Goal: Information Seeking & Learning: Learn about a topic

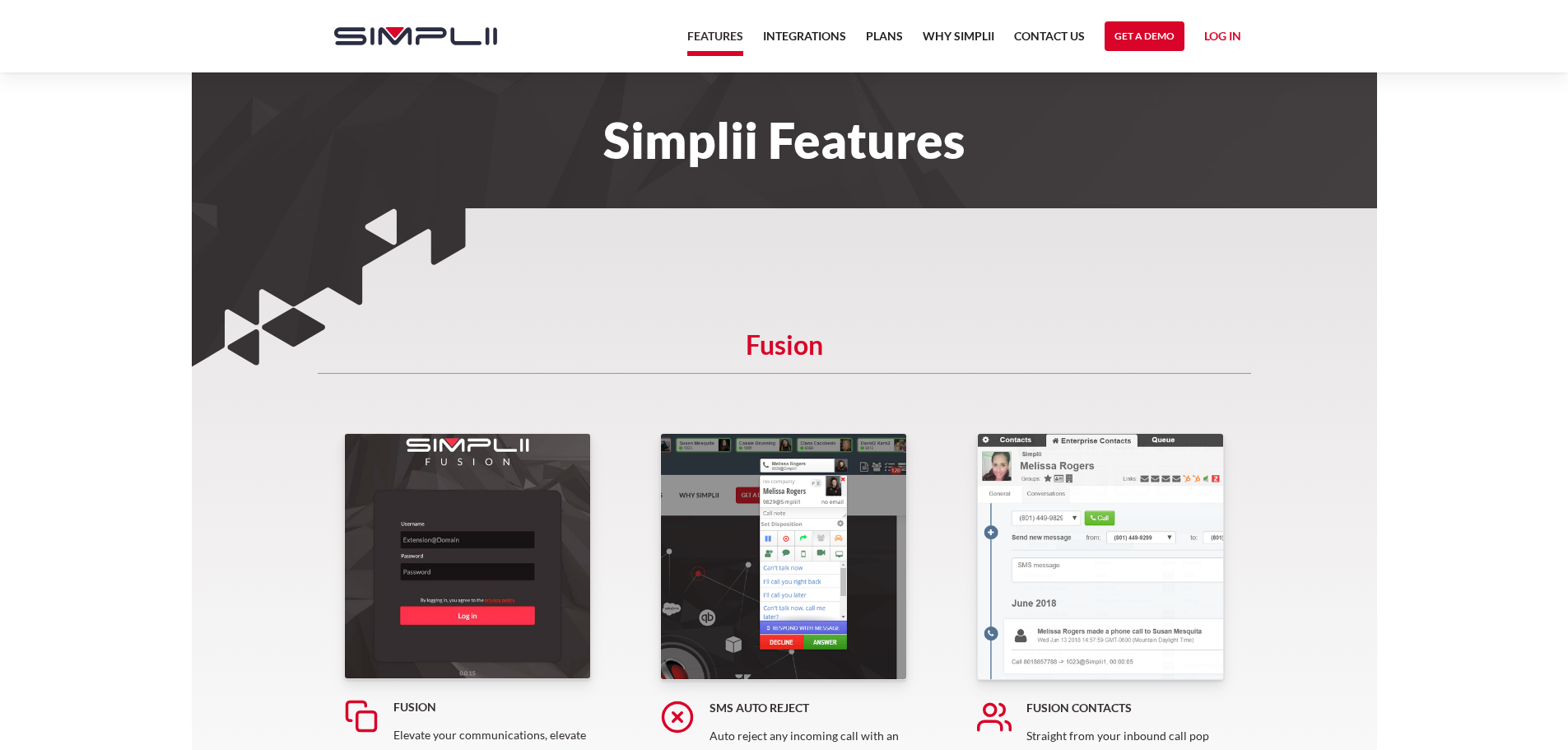
click at [1218, 41] on link "Log in" at bounding box center [1223, 38] width 37 height 24
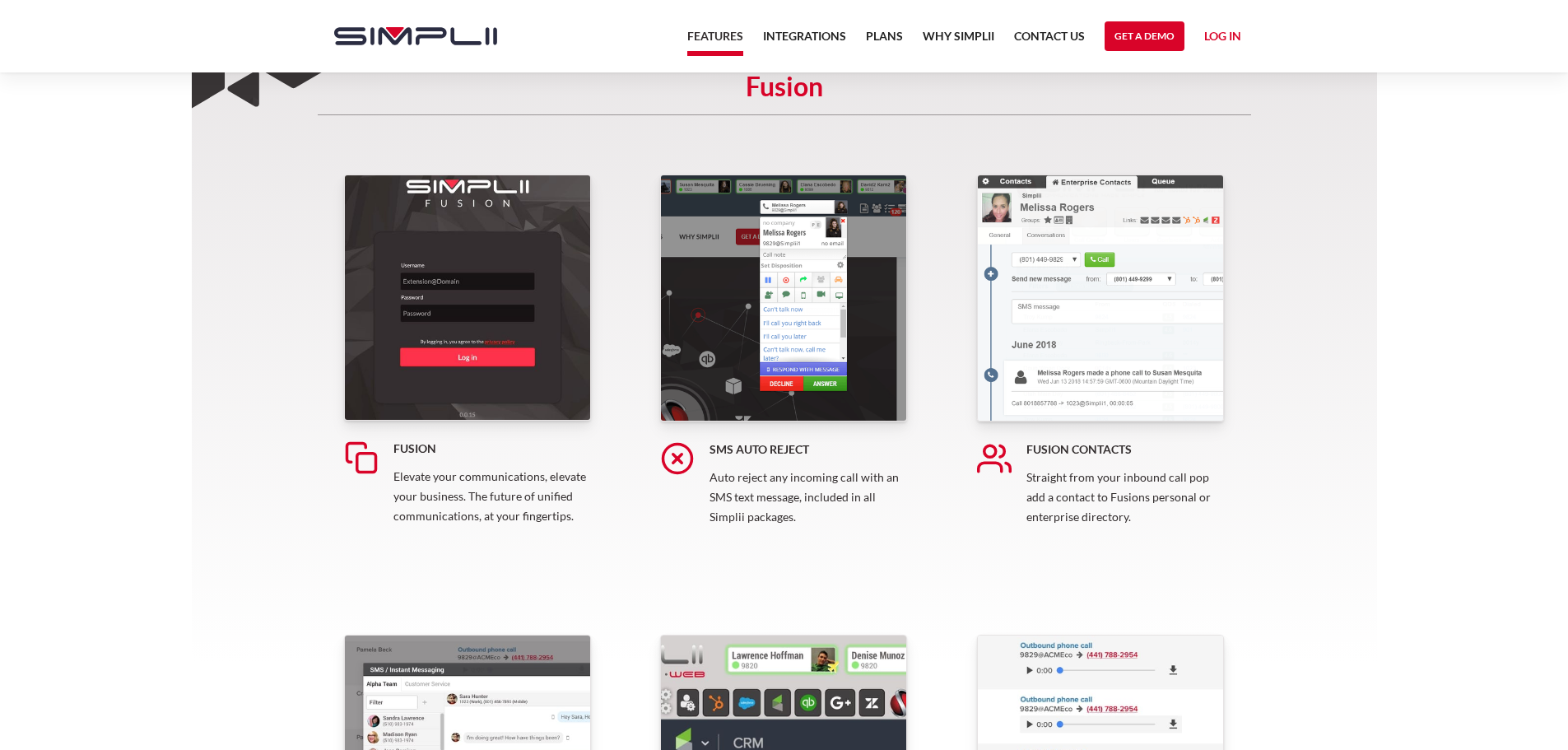
scroll to position [264, 0]
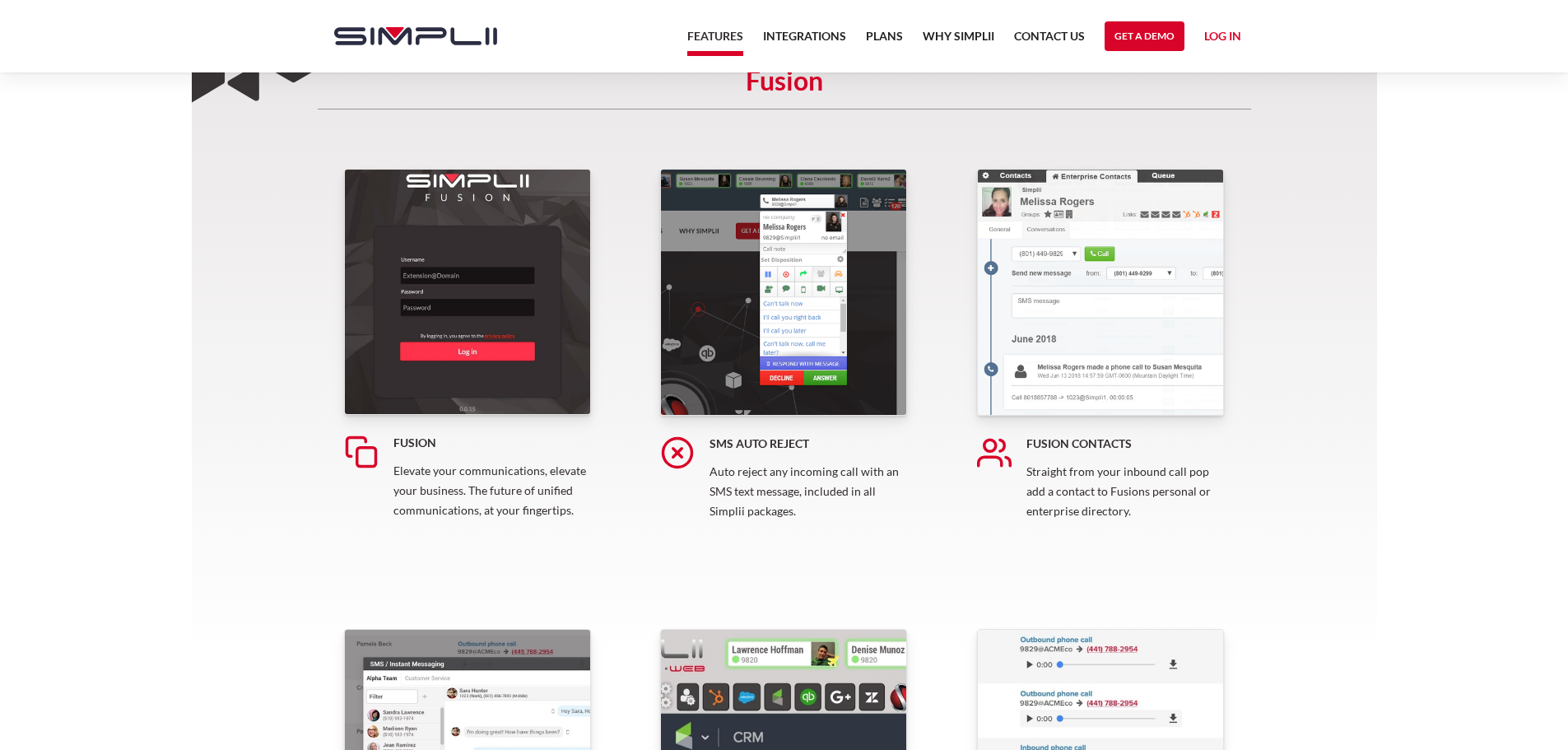
click at [473, 323] on img at bounding box center [467, 291] width 247 height 246
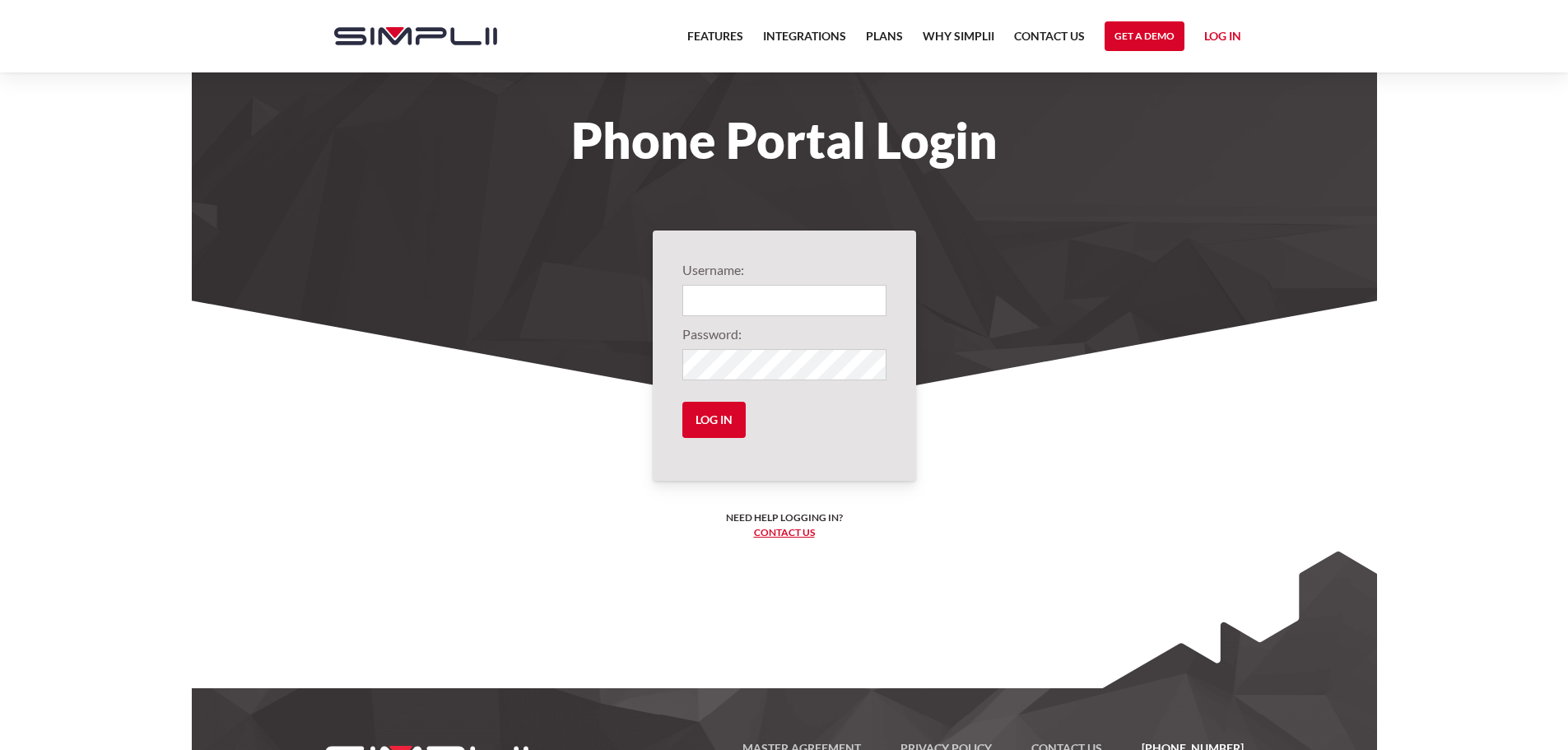
click at [712, 303] on input "Login" at bounding box center [784, 300] width 204 height 31
type input "kloey@capitaladvisorygrpcom"
click at [682, 402] on input "Log in" at bounding box center [713, 420] width 63 height 36
click at [723, 410] on input "Log in" at bounding box center [713, 420] width 63 height 36
click at [701, 421] on input "Log in" at bounding box center [713, 420] width 63 height 36
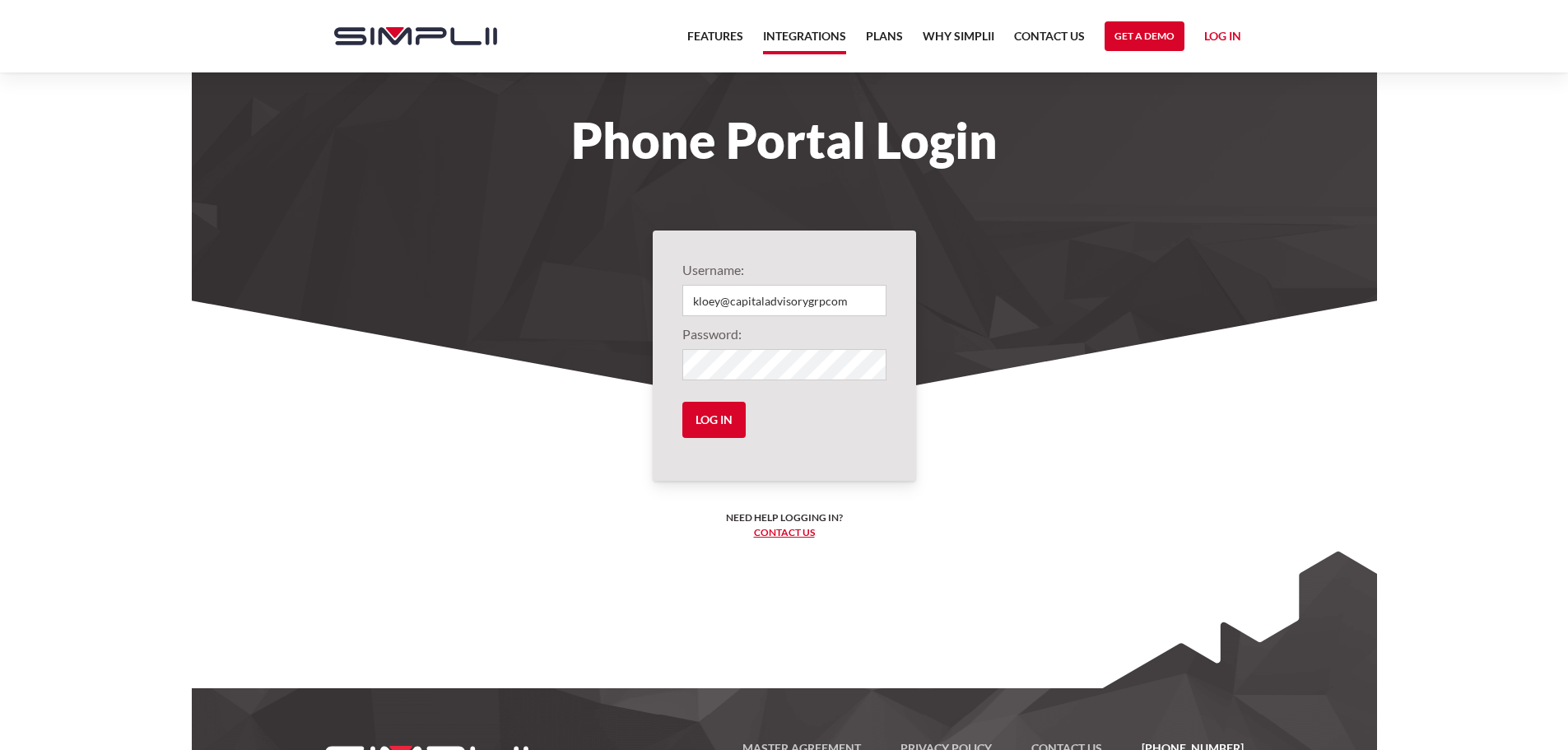
click at [789, 35] on link "Integrations" at bounding box center [805, 40] width 83 height 28
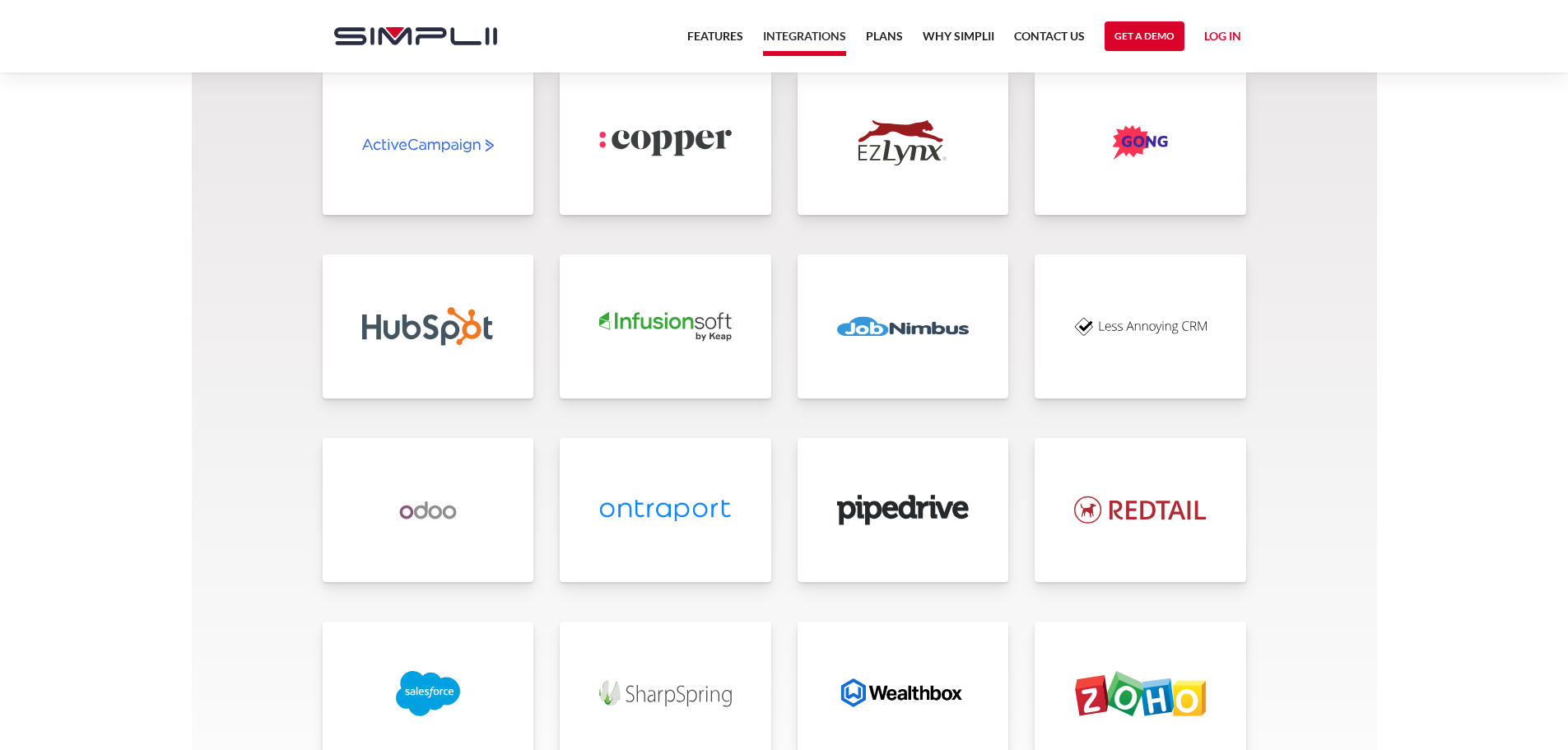
scroll to position [3491, 0]
click at [1069, 493] on link at bounding box center [1140, 511] width 212 height 144
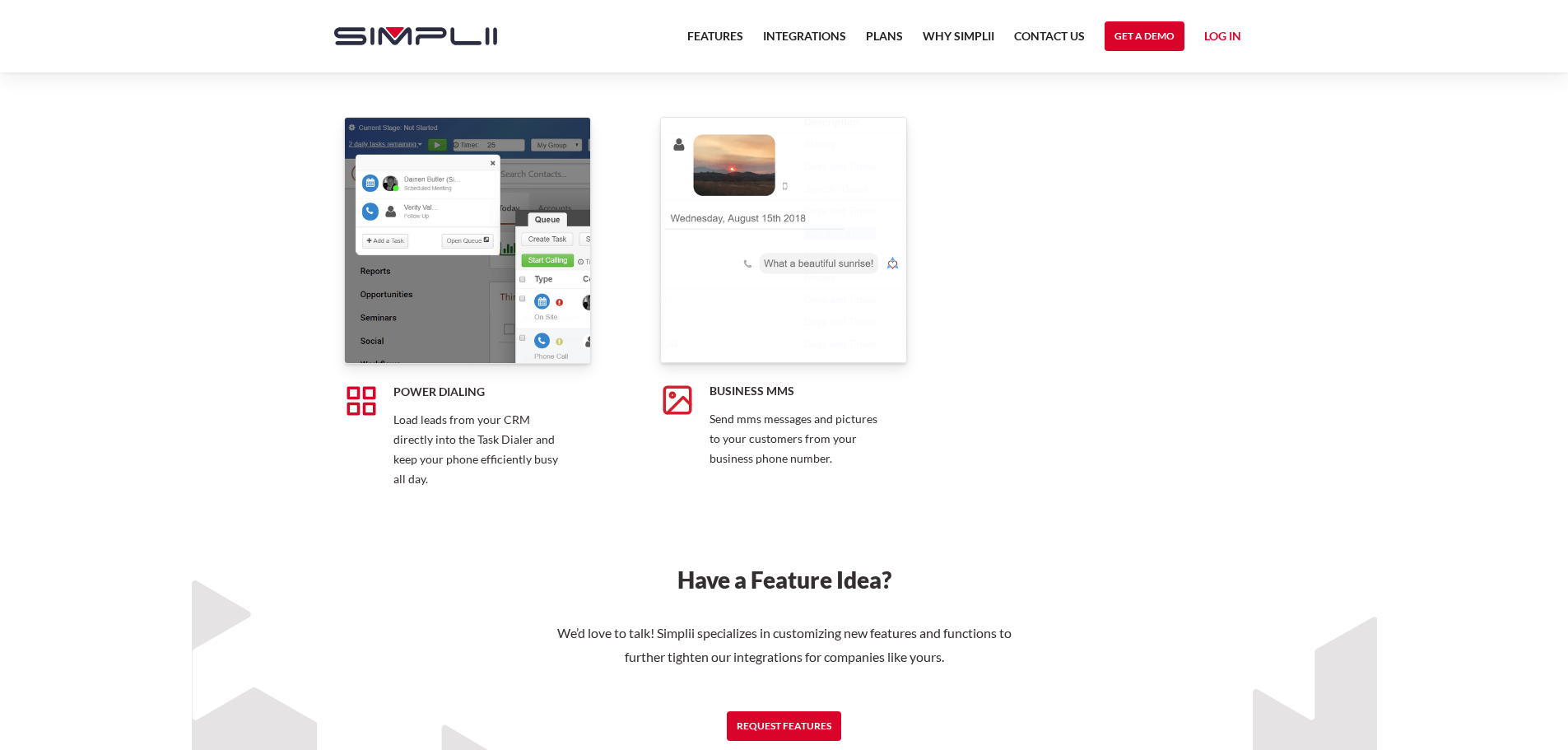
scroll to position [3120, 0]
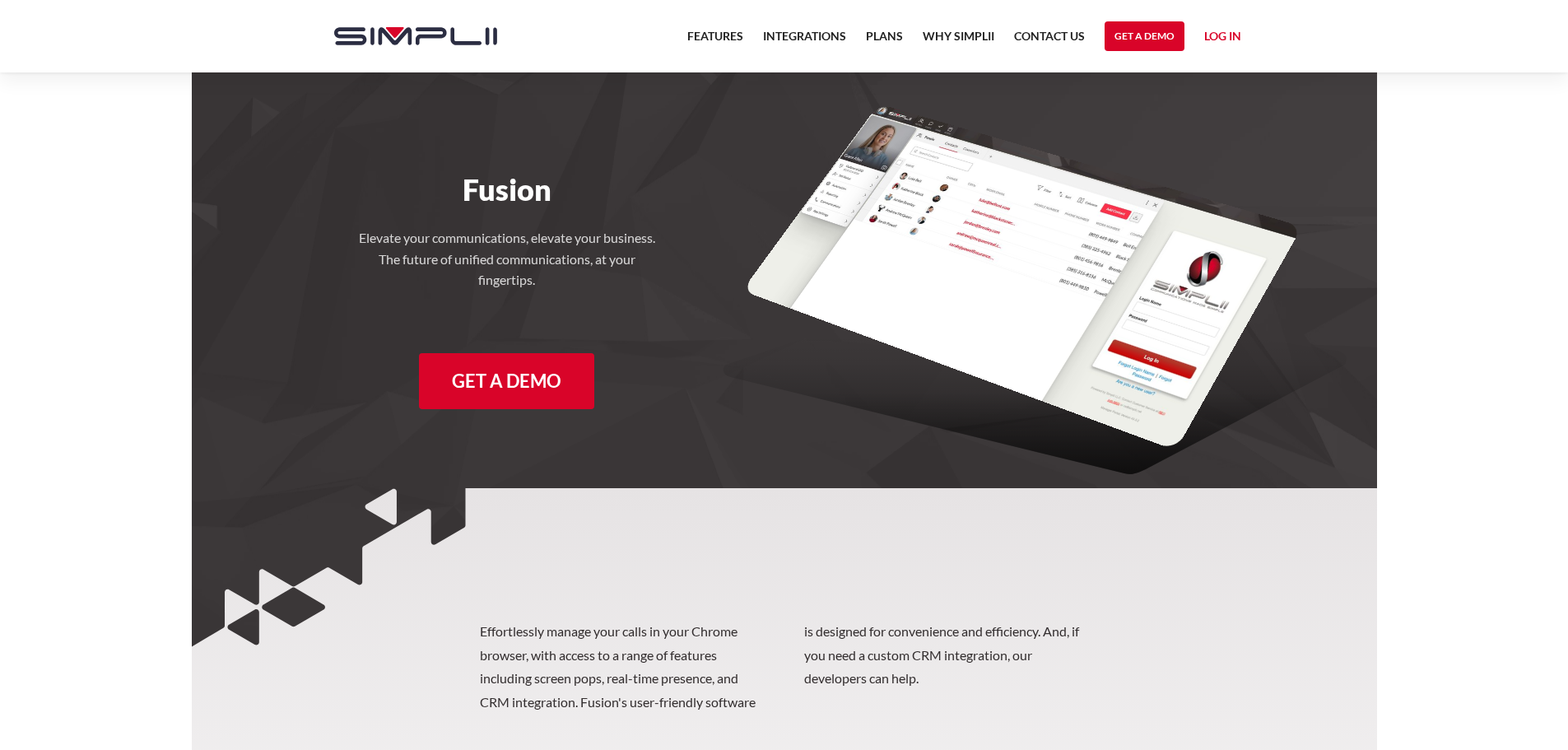
click at [472, 45] on img "home" at bounding box center [415, 35] width 163 height 18
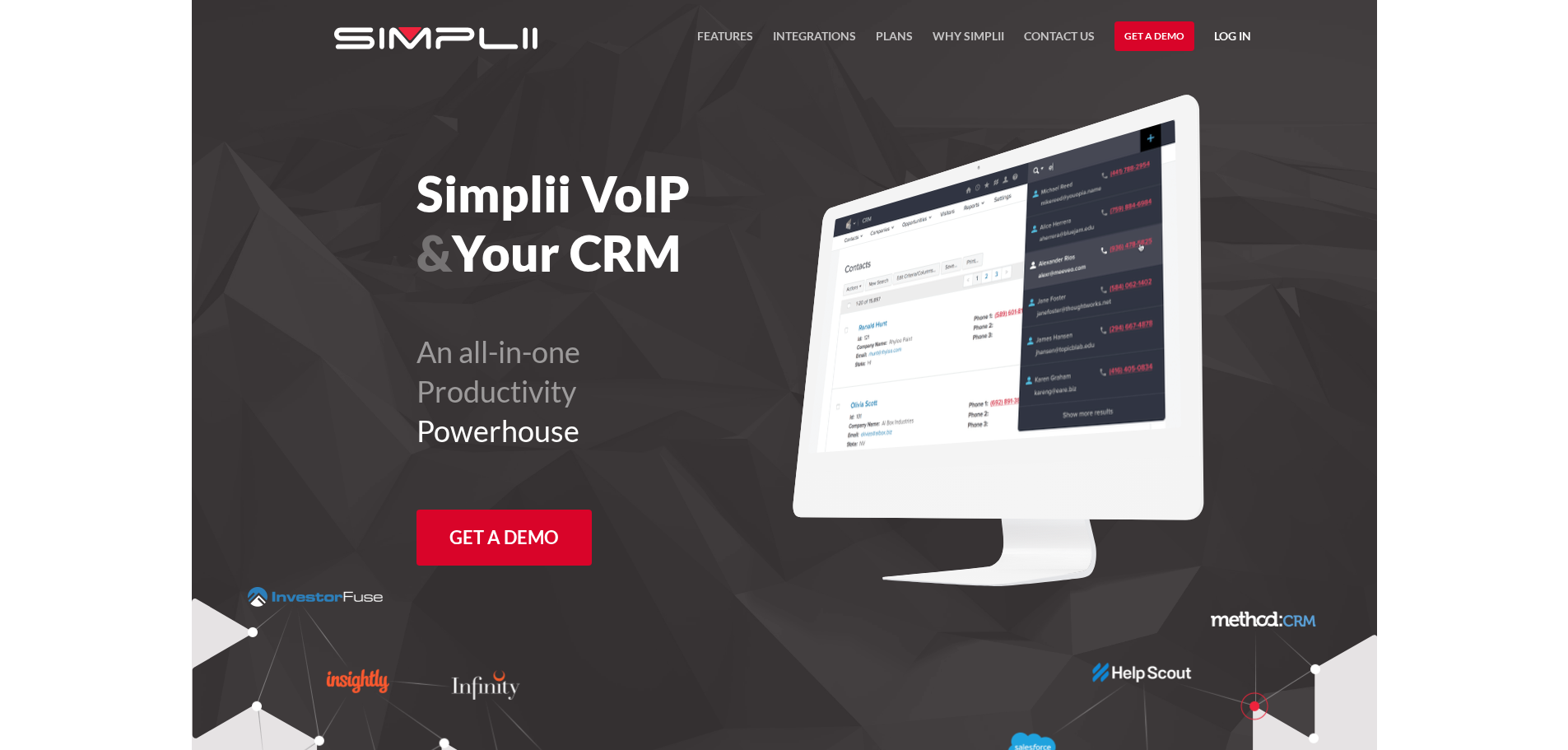
click at [1229, 38] on link "Log in" at bounding box center [1233, 38] width 37 height 24
click at [1211, 84] on link "Manager Portal" at bounding box center [1190, 85] width 105 height 26
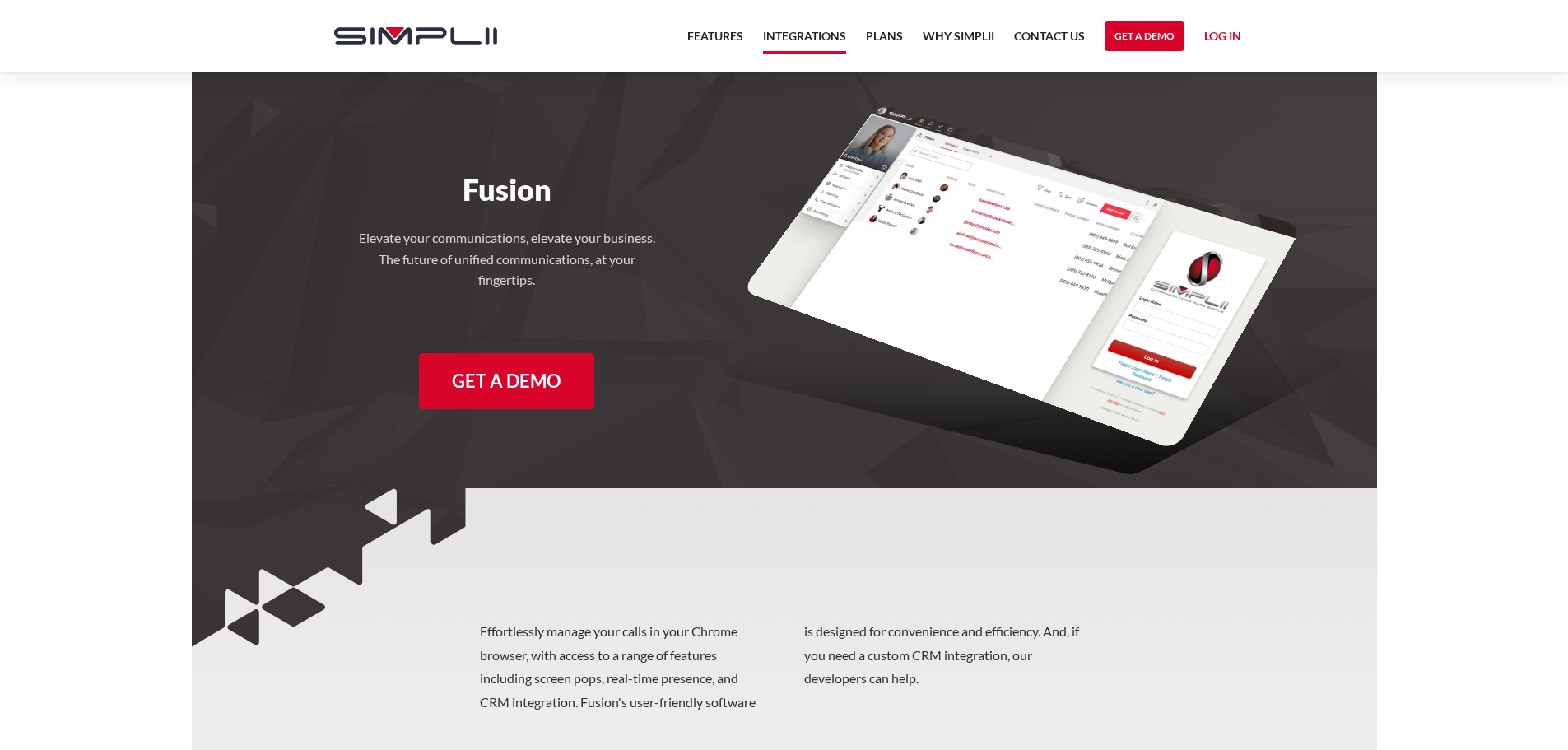
click at [820, 30] on link "Integrations" at bounding box center [805, 40] width 83 height 28
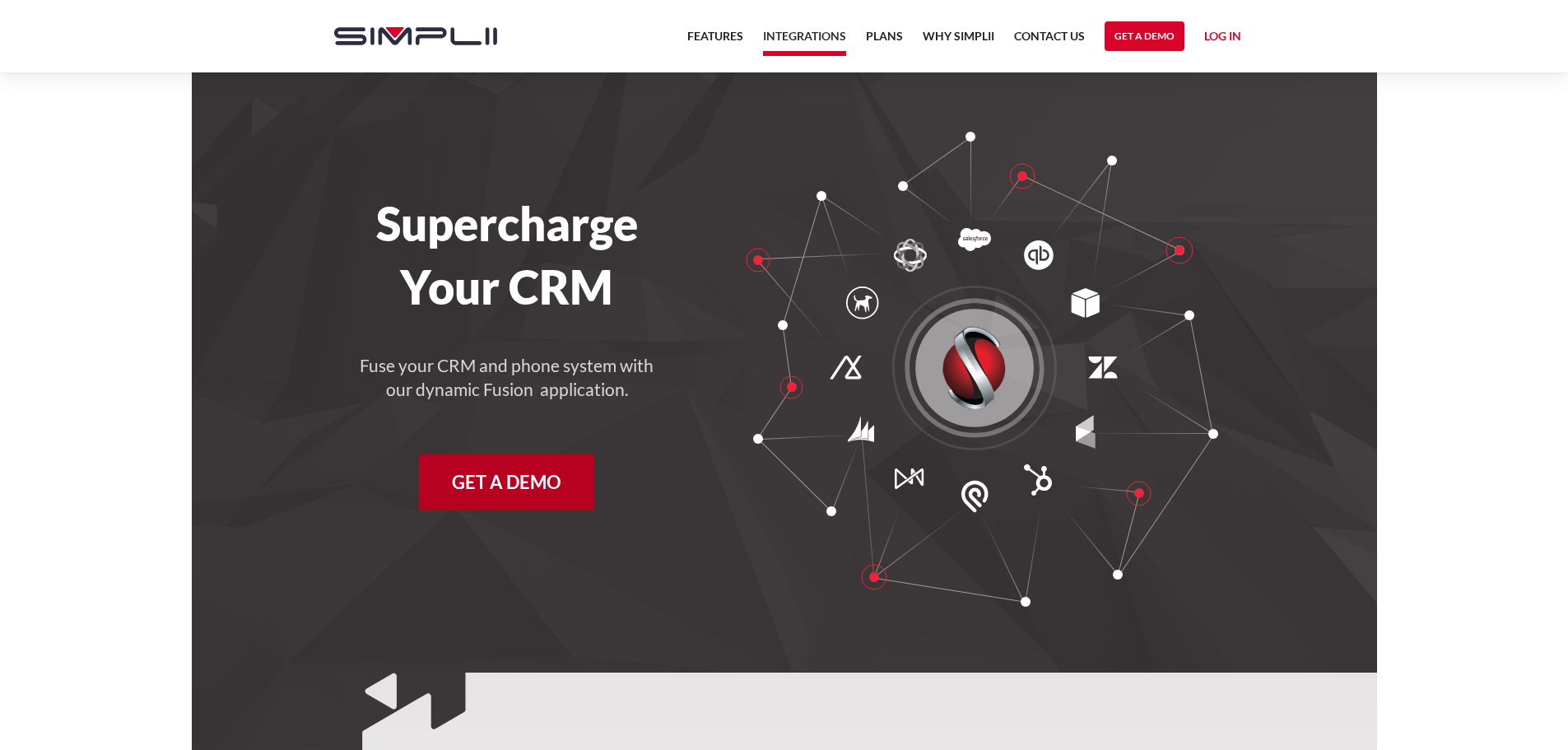
click at [528, 467] on link "Get a Demo" at bounding box center [507, 482] width 176 height 56
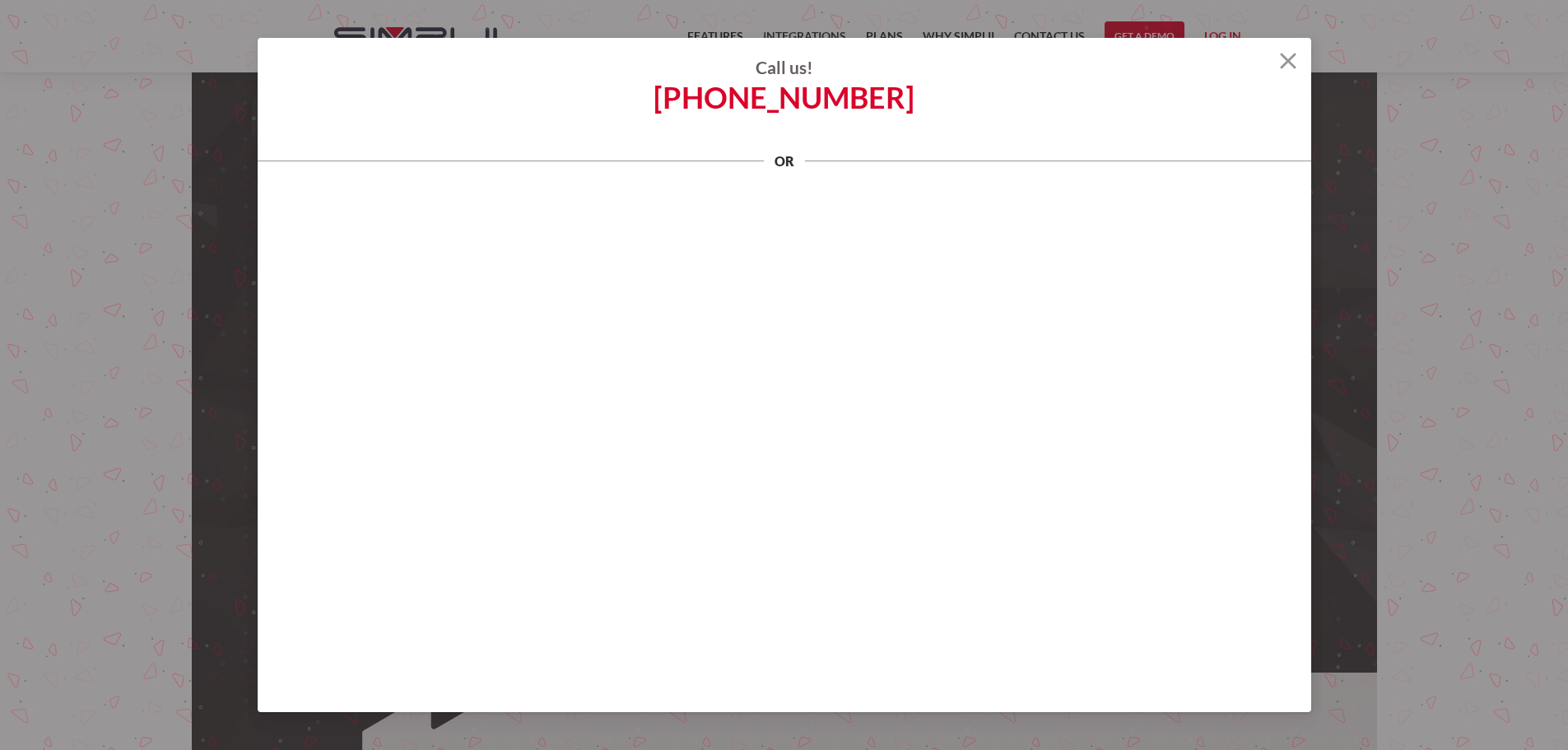
click at [1289, 67] on img at bounding box center [1288, 60] width 16 height 16
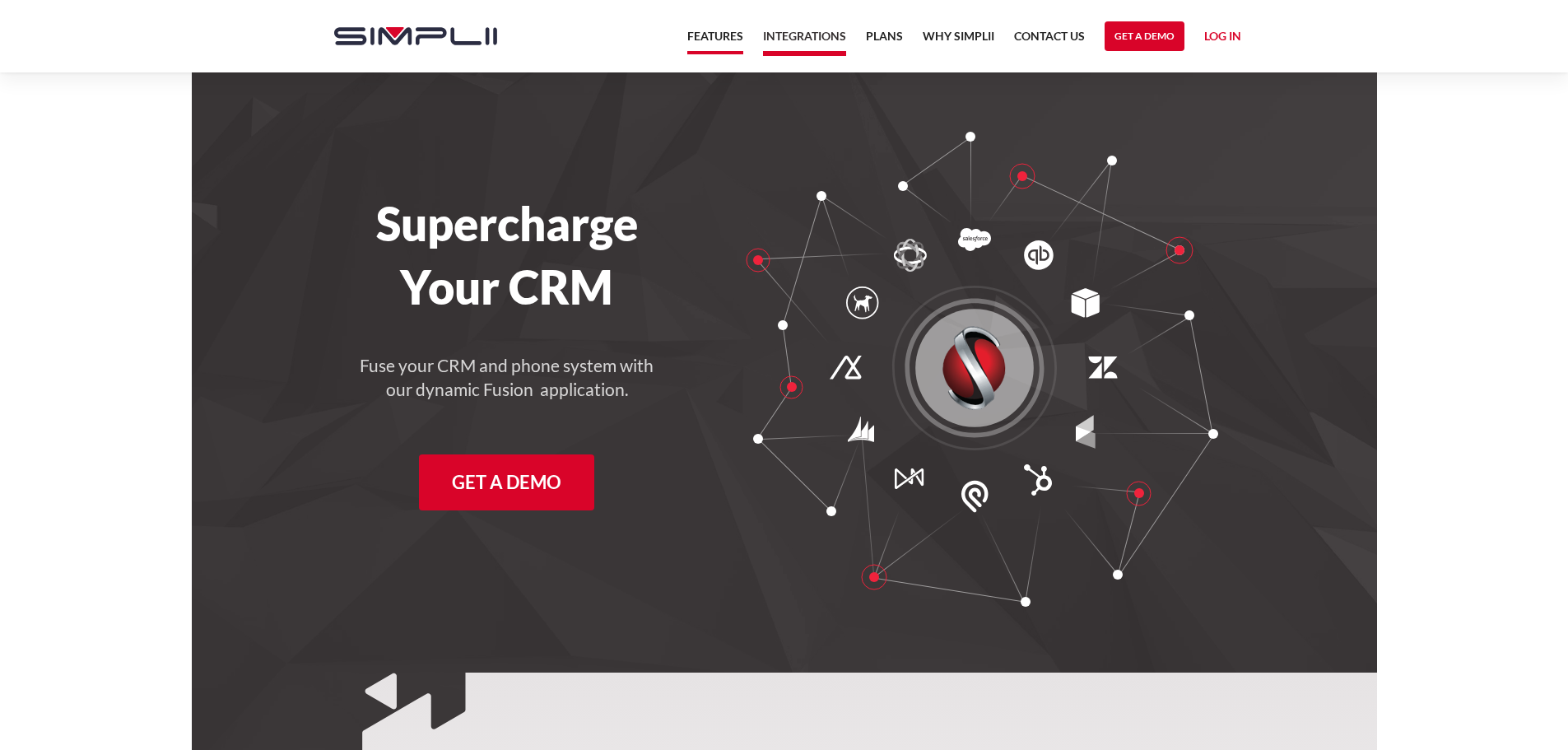
click at [730, 31] on link "Features" at bounding box center [715, 40] width 56 height 28
